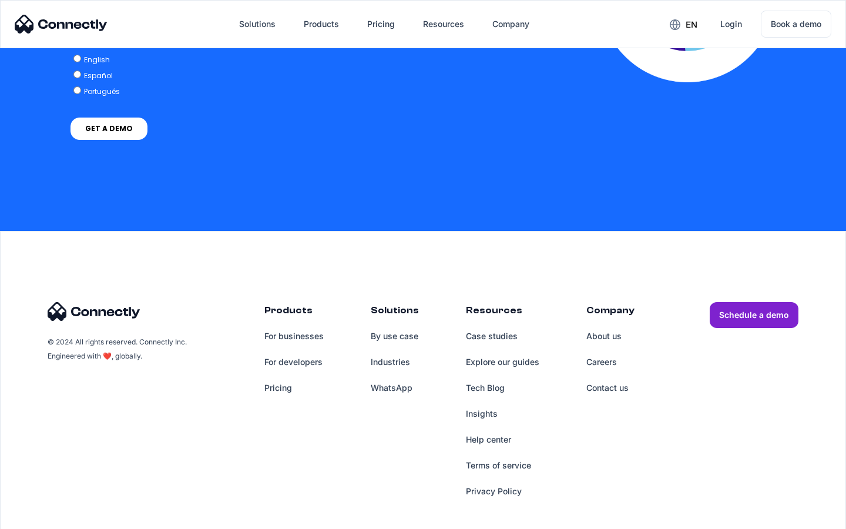
scroll to position [2579, 0]
